Goal: Subscribe to service/newsletter

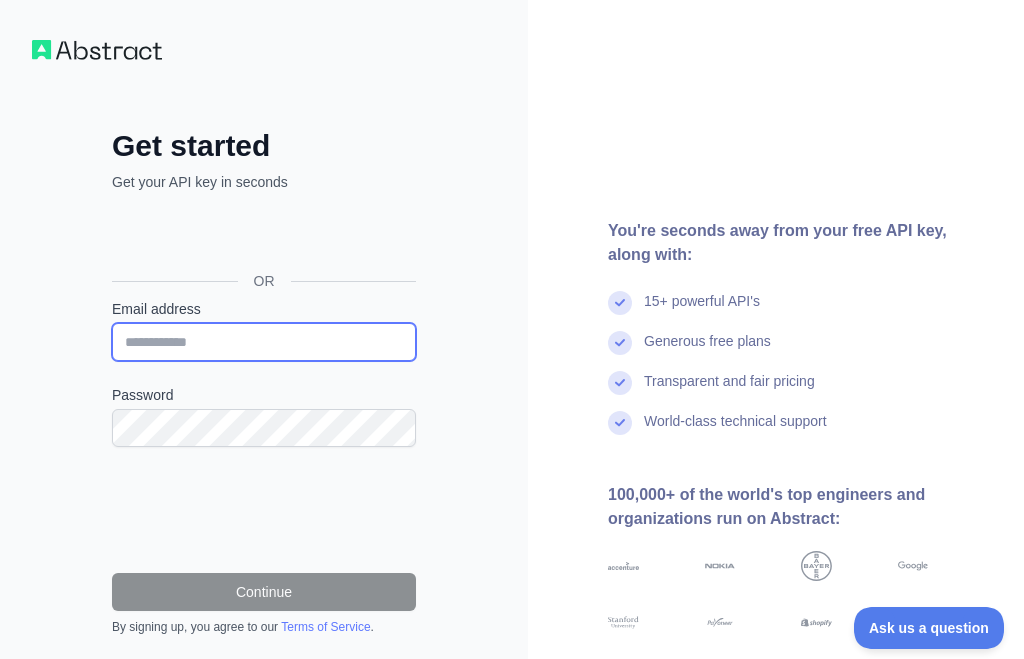
click at [319, 348] on input "Email address" at bounding box center [264, 342] width 304 height 38
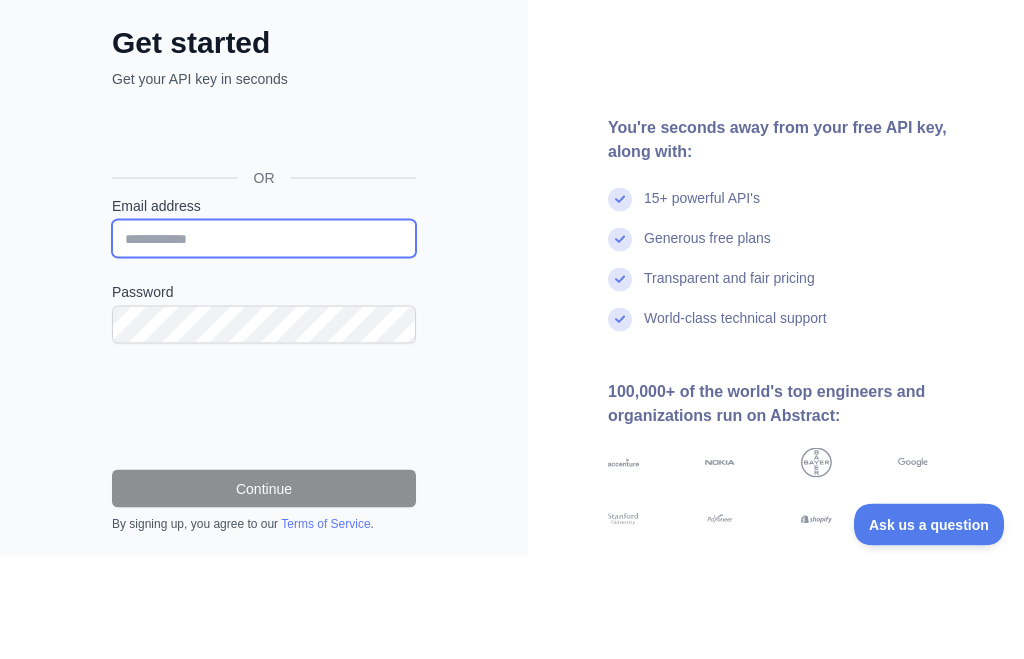
type input "*"
type input "**********"
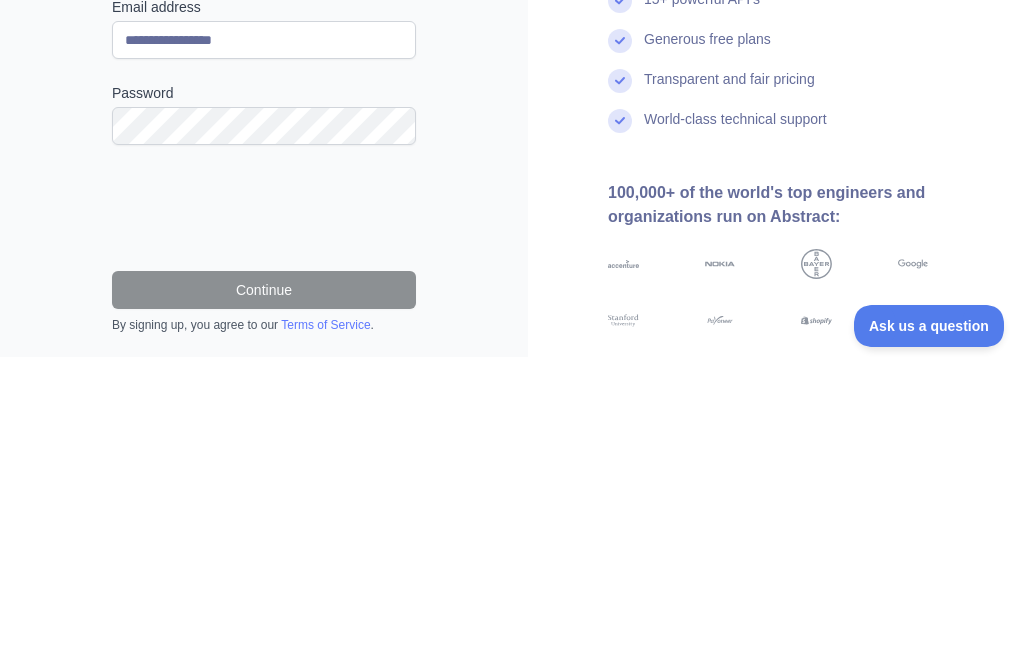
scroll to position [161, 0]
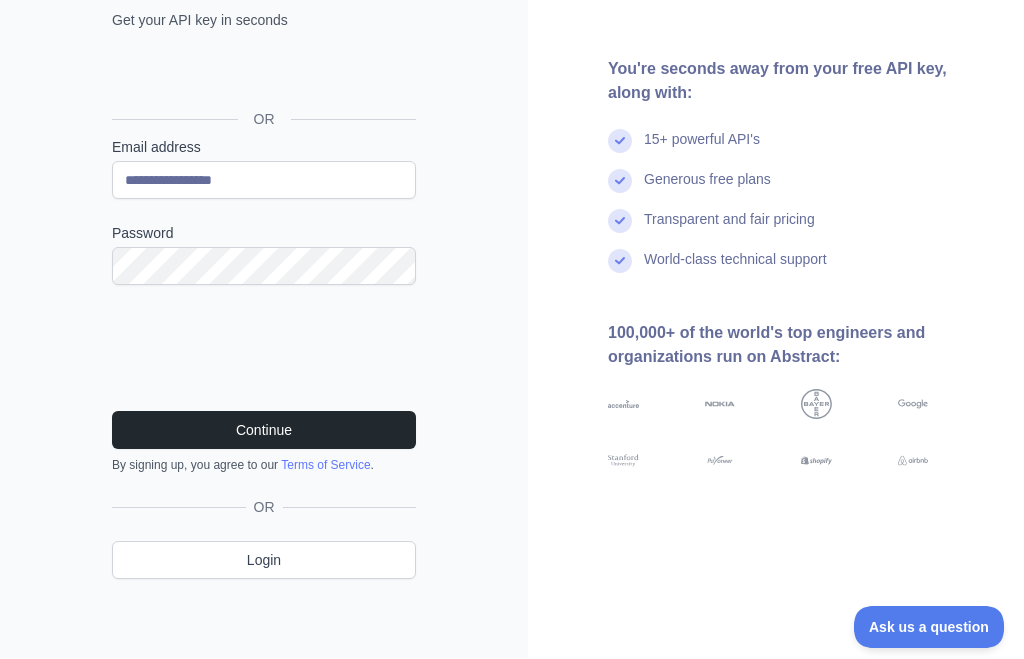
click at [276, 431] on button "Continue" at bounding box center [264, 431] width 304 height 38
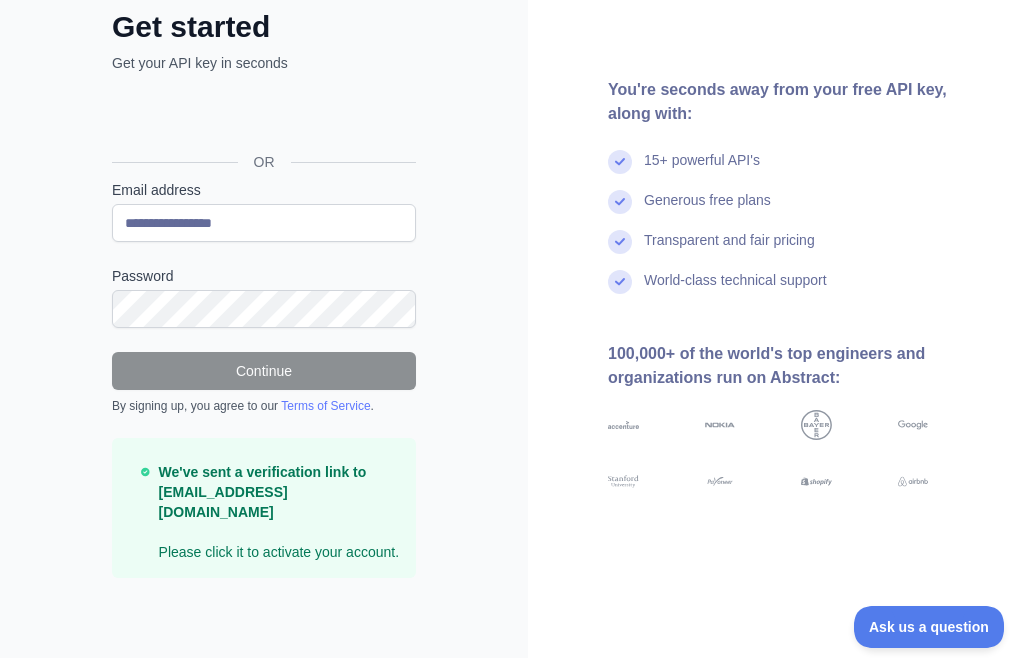
scroll to position [117, 0]
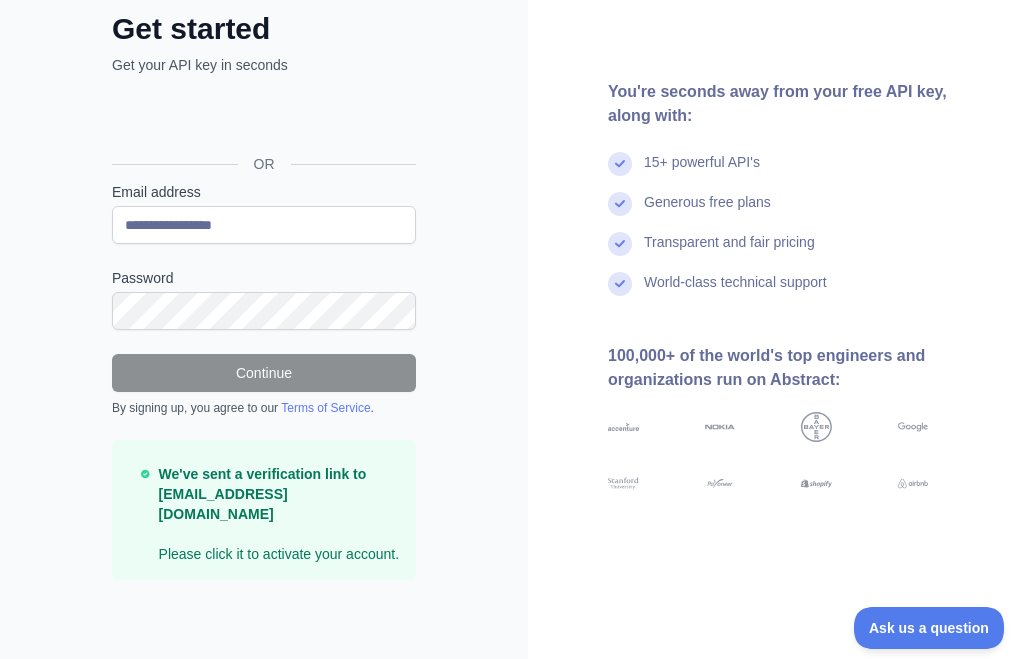
click at [278, 538] on p "We've sent a verification link to [EMAIL_ADDRESS][DOMAIN_NAME] Please click it …" at bounding box center [279, 514] width 241 height 100
click at [267, 549] on p "We've sent a verification link to [EMAIL_ADDRESS][DOMAIN_NAME] Please click it …" at bounding box center [279, 514] width 241 height 100
click at [266, 548] on p "We've sent a verification link to [EMAIL_ADDRESS][DOMAIN_NAME] Please click it …" at bounding box center [279, 514] width 241 height 100
click at [242, 549] on p "We've sent a verification link to [EMAIL_ADDRESS][DOMAIN_NAME] Please click it …" at bounding box center [279, 514] width 241 height 100
click at [247, 484] on strong "We've sent a verification link to [EMAIL_ADDRESS][DOMAIN_NAME]" at bounding box center [263, 494] width 208 height 56
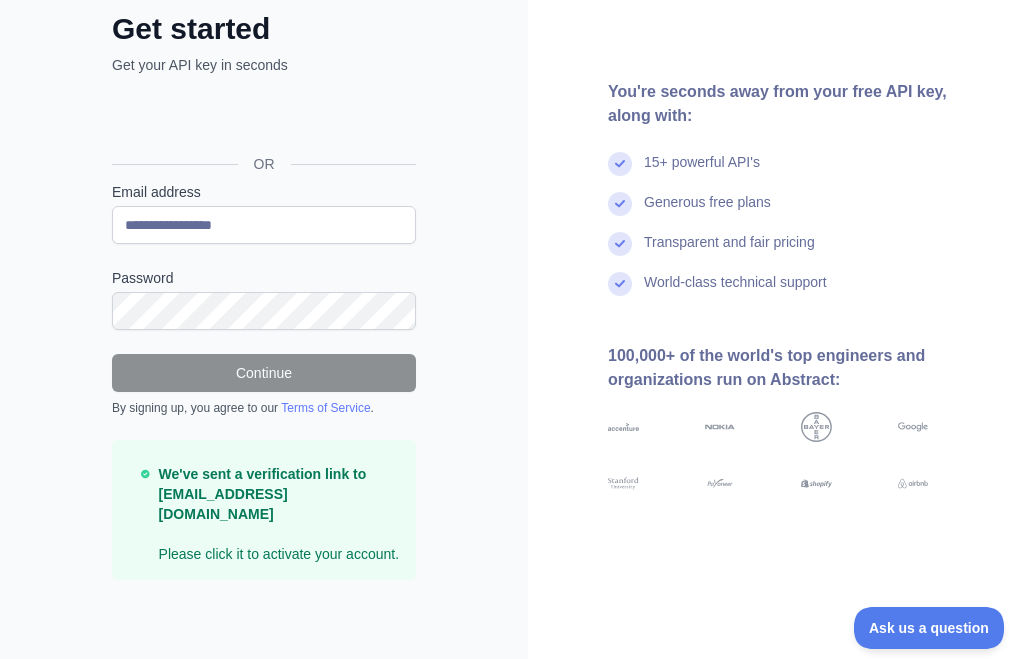
click at [370, 413] on link "Terms of Service" at bounding box center [325, 408] width 89 height 14
